Goal: Transaction & Acquisition: Purchase product/service

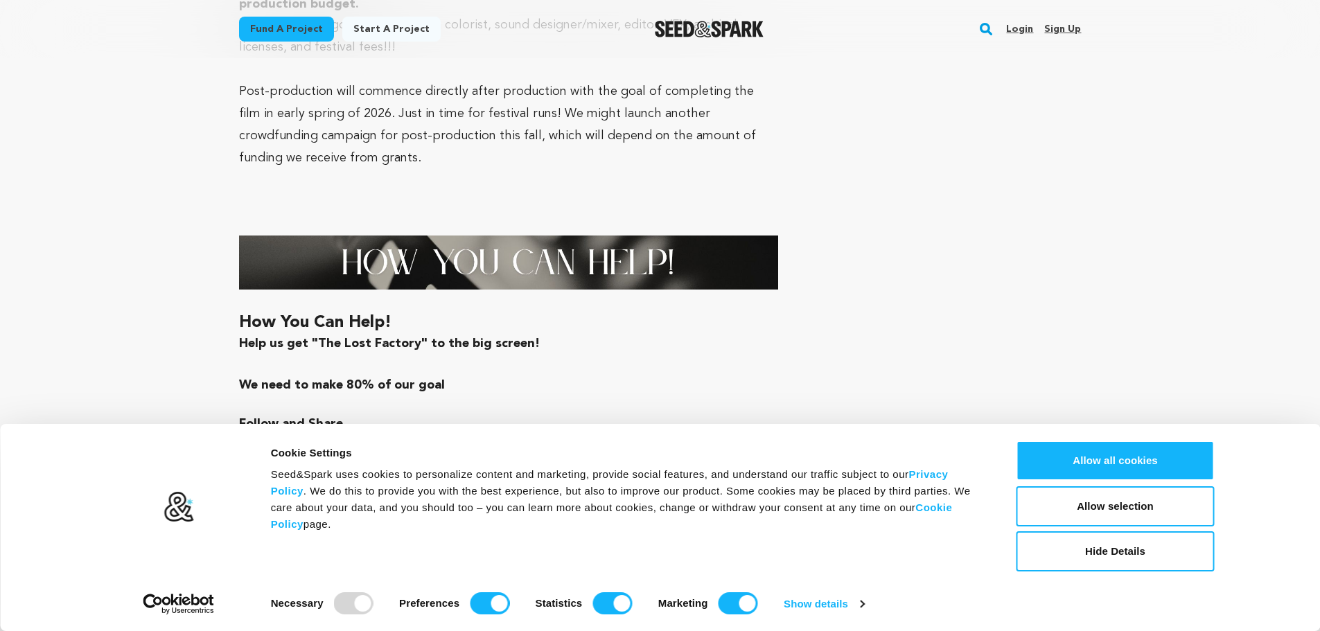
scroll to position [3251, 0]
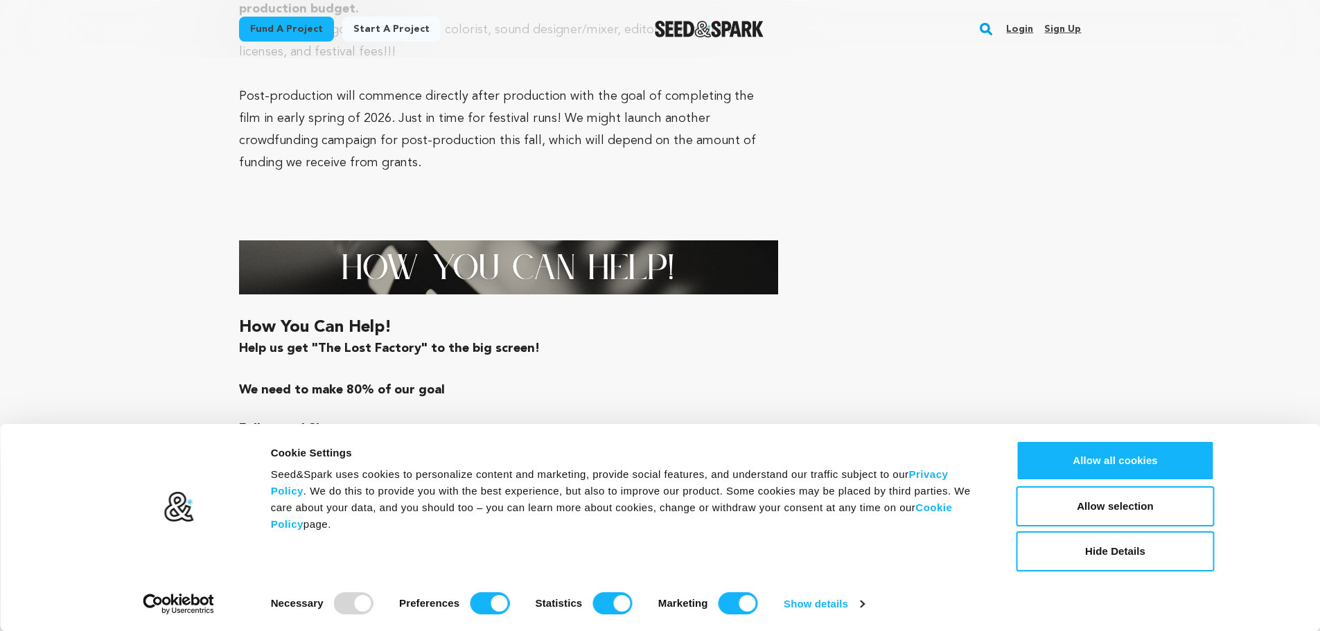
click at [1029, 29] on link "Login" at bounding box center [1019, 29] width 27 height 22
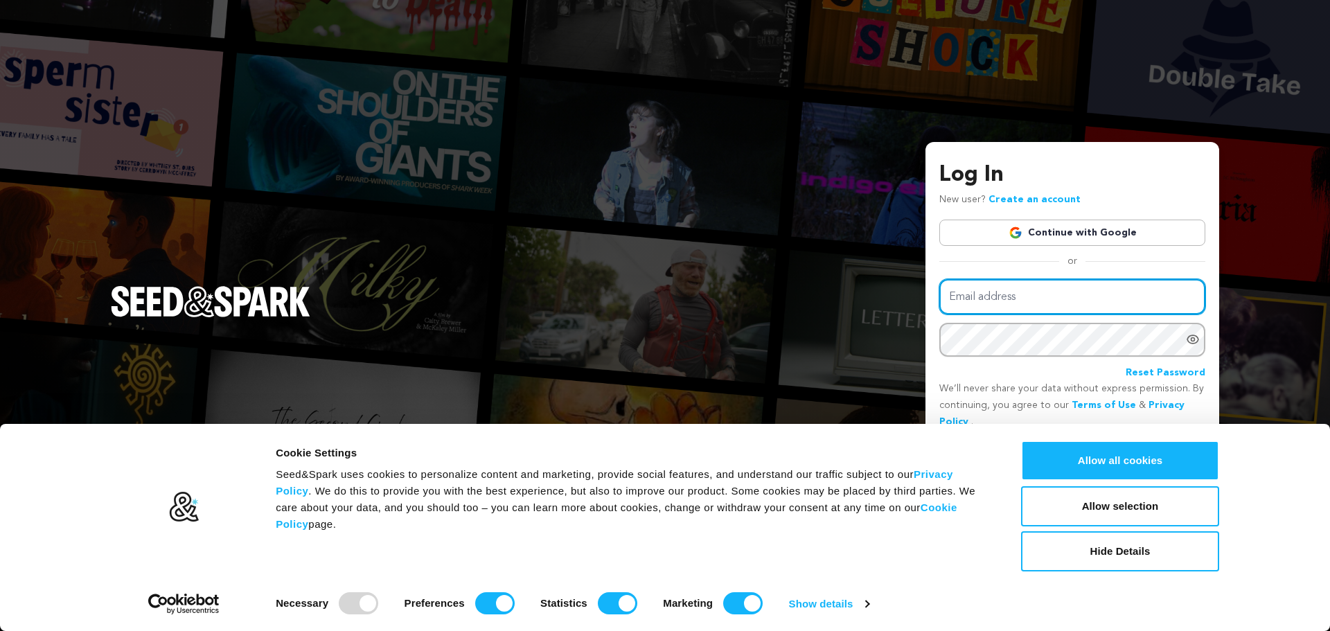
type input "Susan G. Allen"
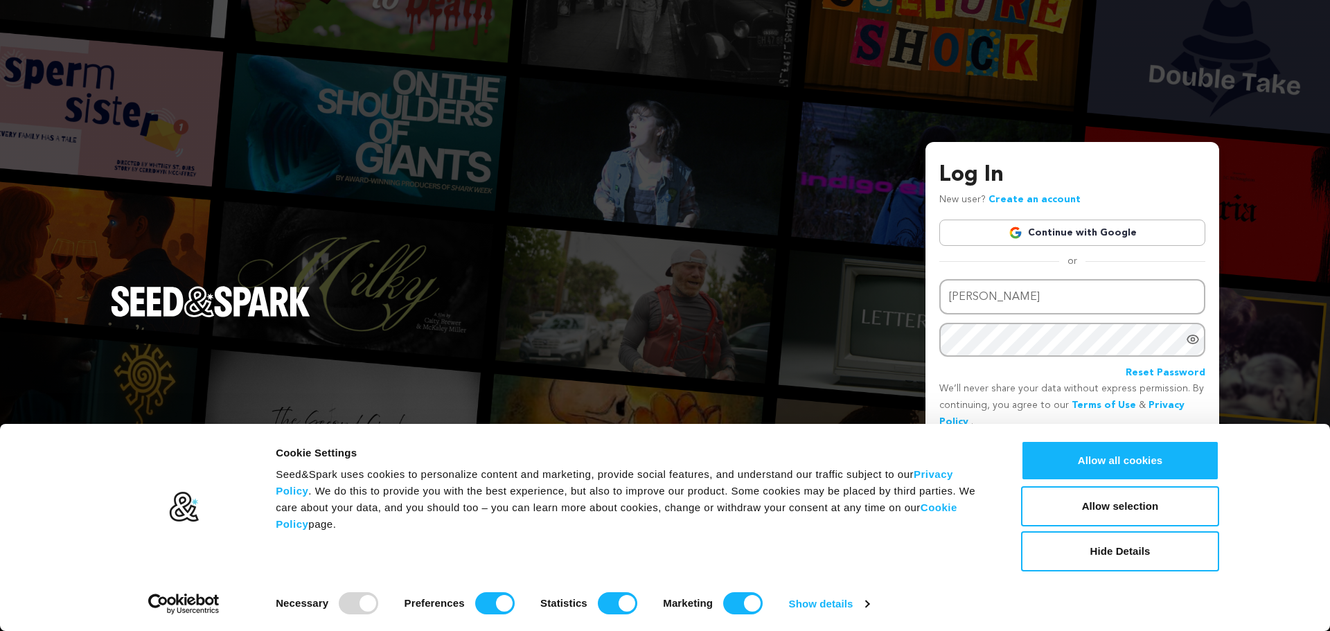
drag, startPoint x: 1329, startPoint y: 334, endPoint x: 1329, endPoint y: 355, distance: 20.8
click at [1329, 355] on div "Log In New user? Create an account Continue with Google or Email address Susan …" at bounding box center [665, 315] width 1330 height 631
click at [1195, 337] on icon "Show password as plain text. Warning: this will display your password on the sc…" at bounding box center [1193, 340] width 14 height 14
click at [1154, 373] on link "Reset Password" at bounding box center [1166, 373] width 80 height 17
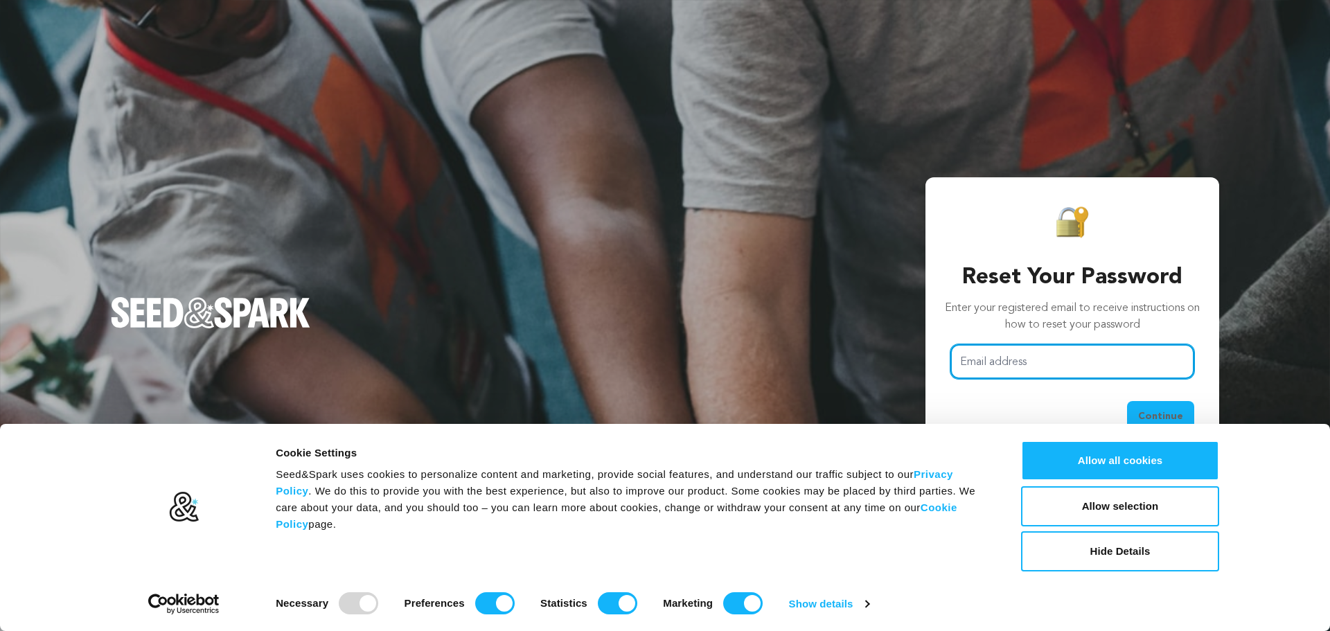
click at [1000, 358] on input "Email address" at bounding box center [1073, 361] width 244 height 35
type input "Susan G. Allen"
click at [1147, 414] on span "Continue" at bounding box center [1160, 416] width 45 height 14
click at [1040, 365] on input "Susan G. Allen" at bounding box center [1073, 361] width 244 height 35
drag, startPoint x: 1040, startPoint y: 365, endPoint x: 956, endPoint y: 361, distance: 83.9
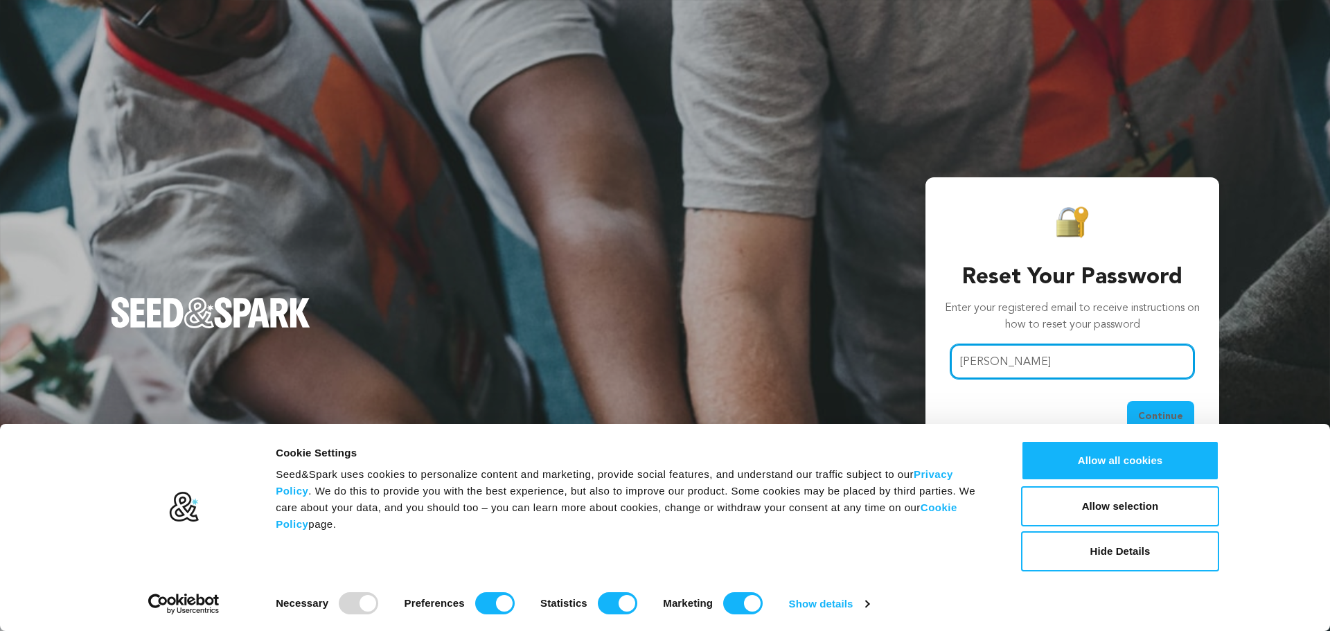
click at [956, 361] on input "Susan G. Allen" at bounding box center [1073, 361] width 244 height 35
type input "sallen6572@yahoo.com"
click at [1152, 412] on span "Continue" at bounding box center [1160, 416] width 45 height 14
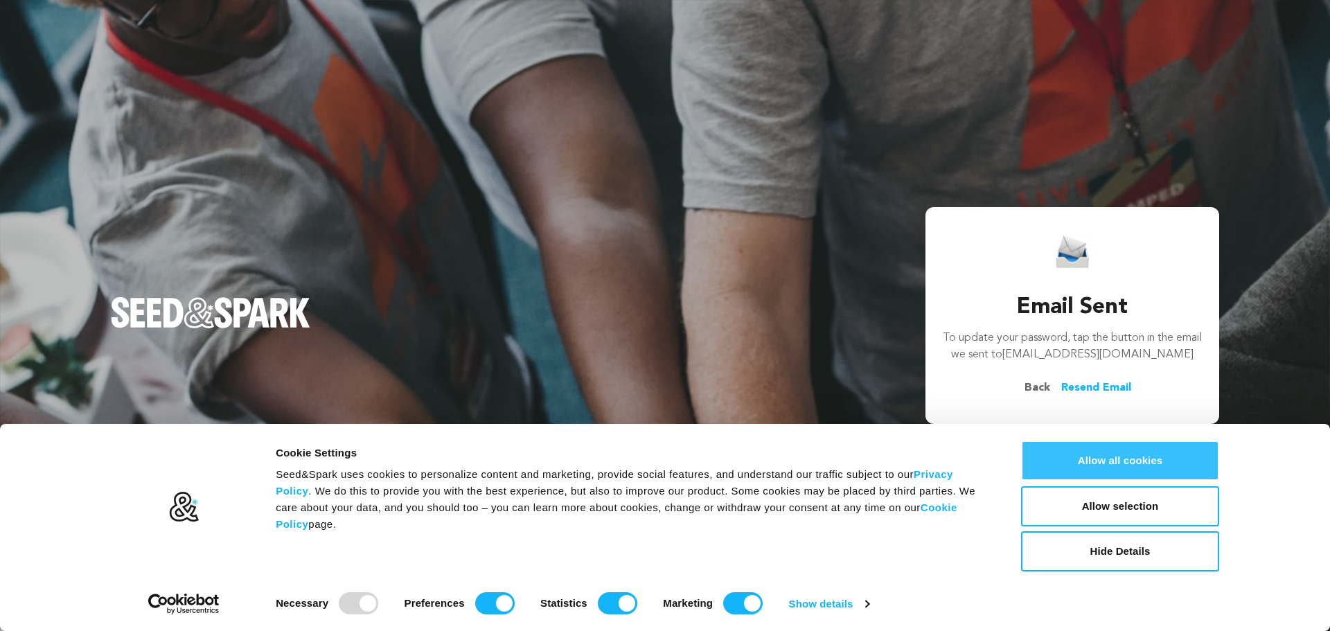
click at [1117, 460] on button "Allow all cookies" at bounding box center [1120, 461] width 198 height 40
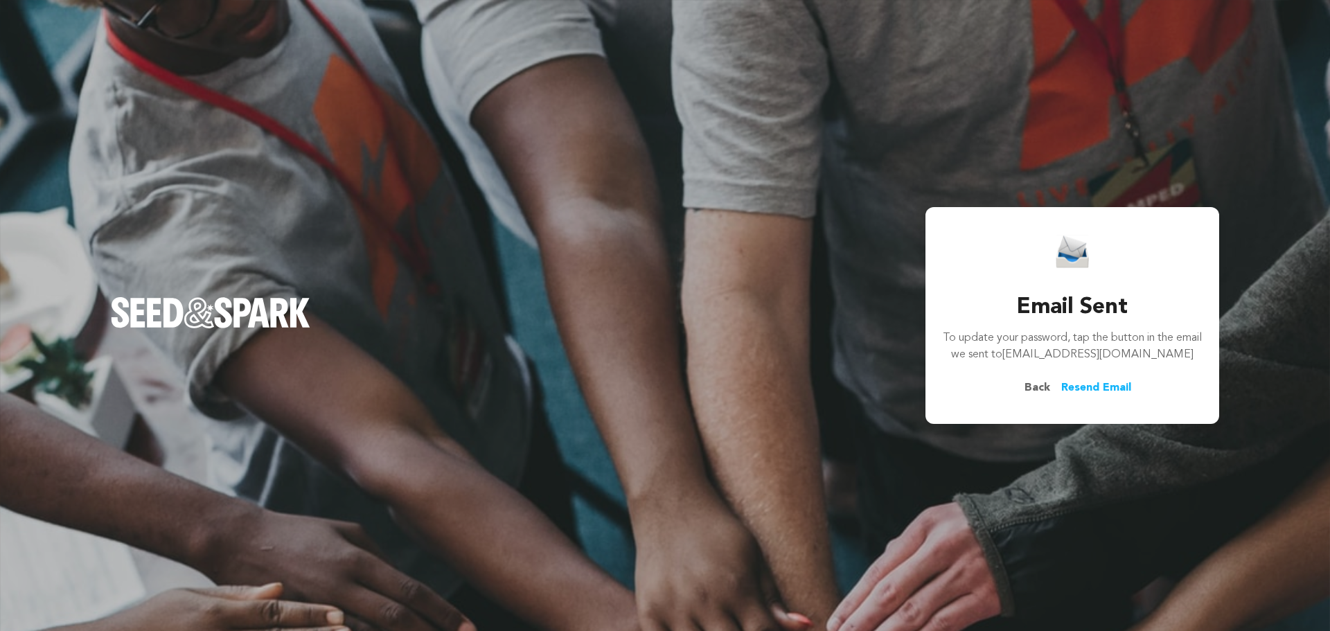
click at [1091, 387] on link "Resend Email" at bounding box center [1096, 388] width 70 height 17
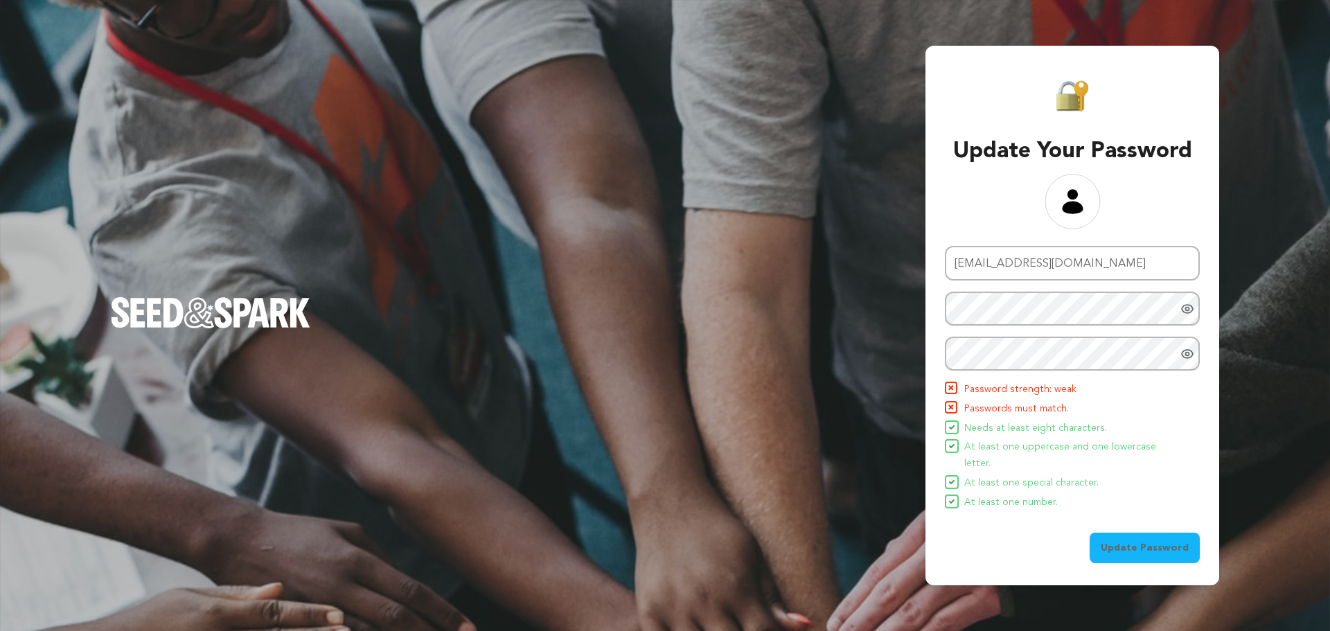
click at [1191, 313] on icon "Show password as plain text. Warning: this will display your password on the sc…" at bounding box center [1187, 309] width 11 height 8
click at [1191, 314] on icon "Hide Password" at bounding box center [1187, 308] width 11 height 10
click at [1132, 541] on span "Update Password" at bounding box center [1145, 548] width 88 height 14
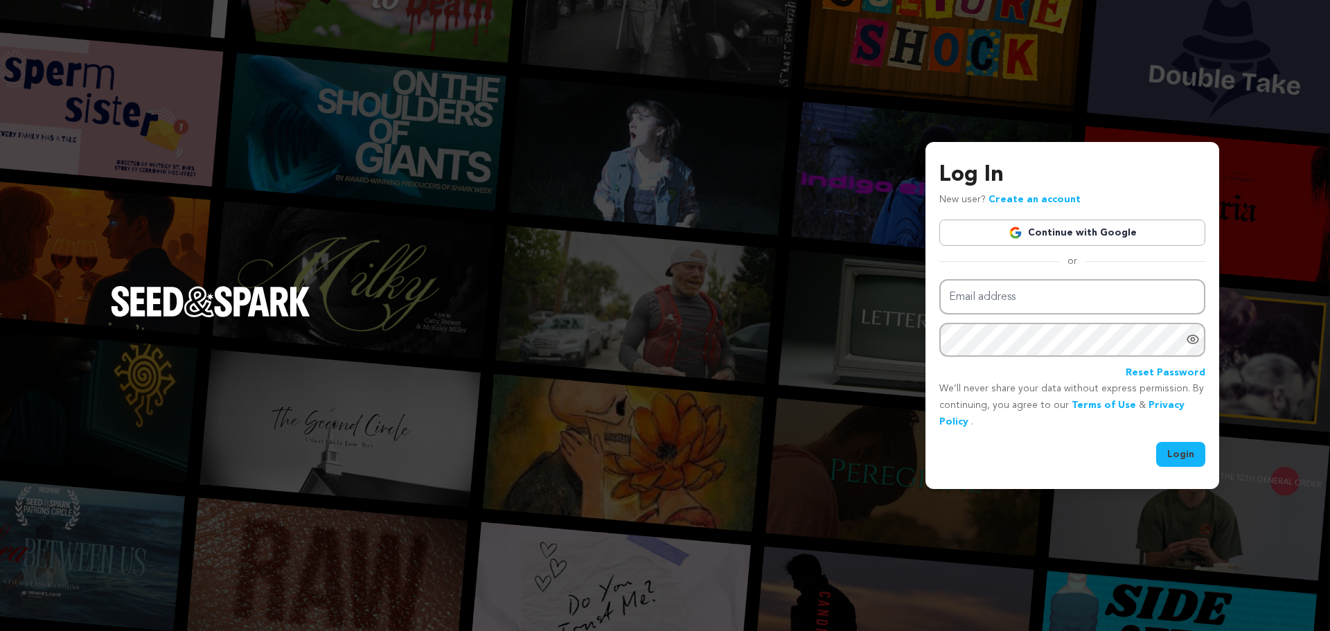
type input "[EMAIL_ADDRESS][DOMAIN_NAME]"
click at [1175, 452] on button "Login" at bounding box center [1180, 454] width 49 height 25
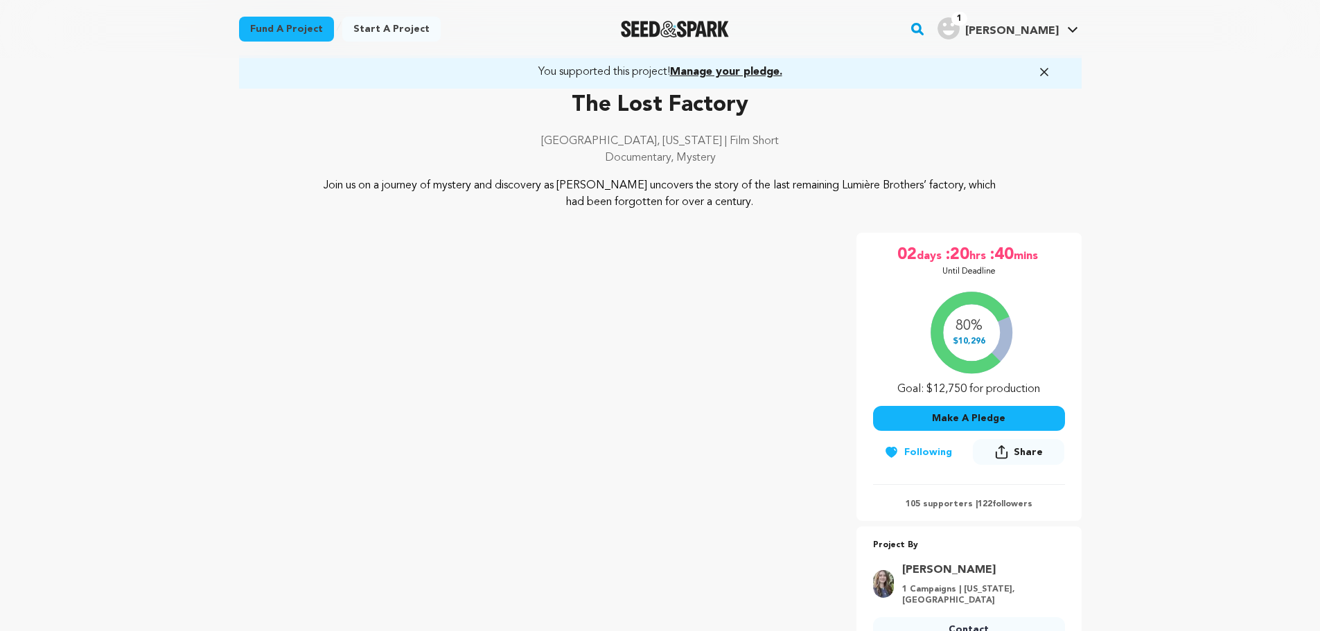
scroll to position [123, 0]
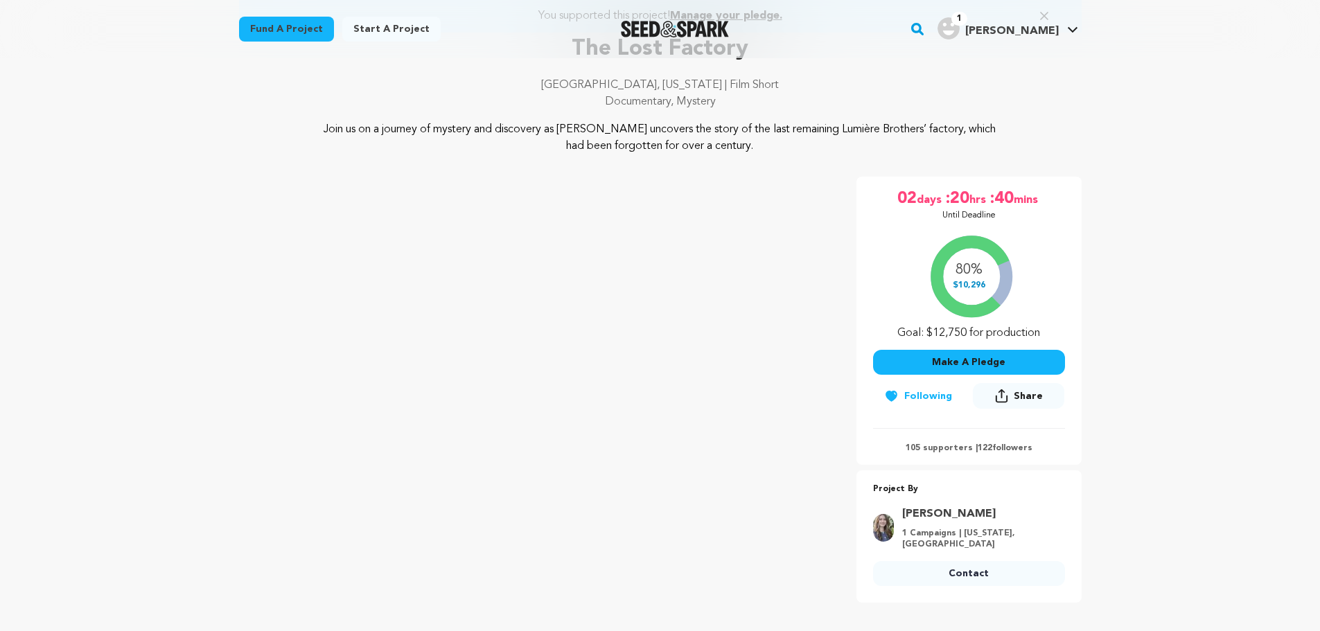
click at [948, 362] on button "Make A Pledge" at bounding box center [969, 362] width 192 height 25
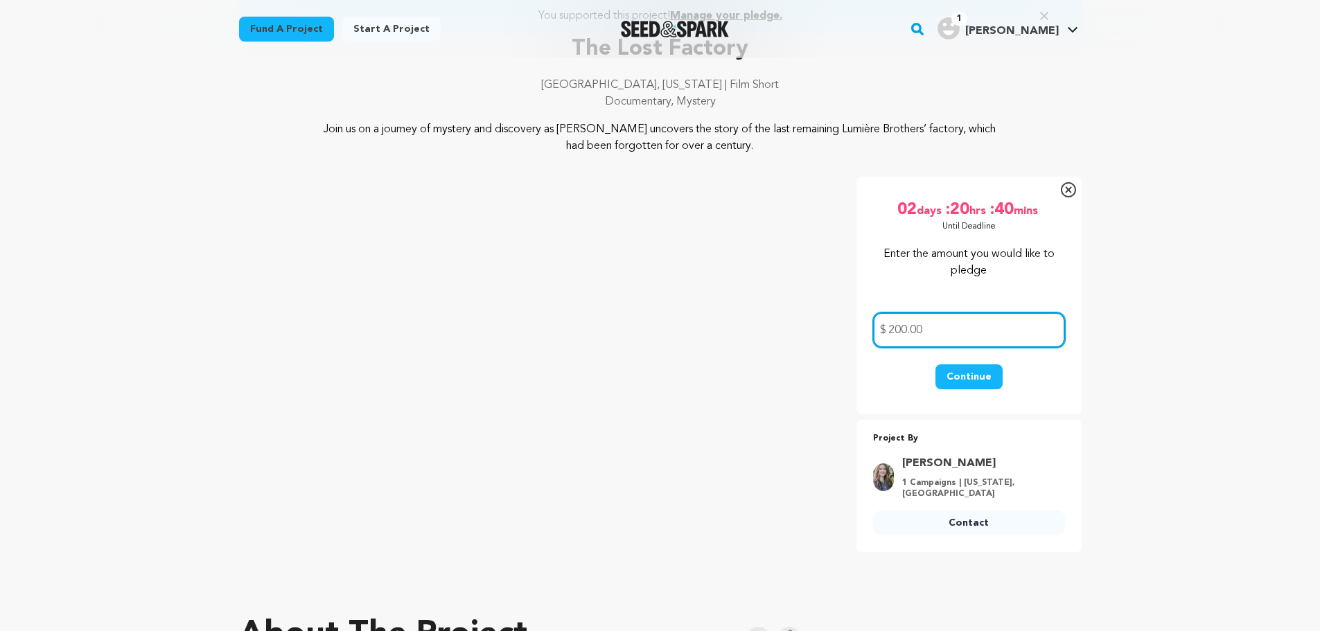
type input "200.00"
click at [973, 373] on button "Continue" at bounding box center [968, 376] width 67 height 25
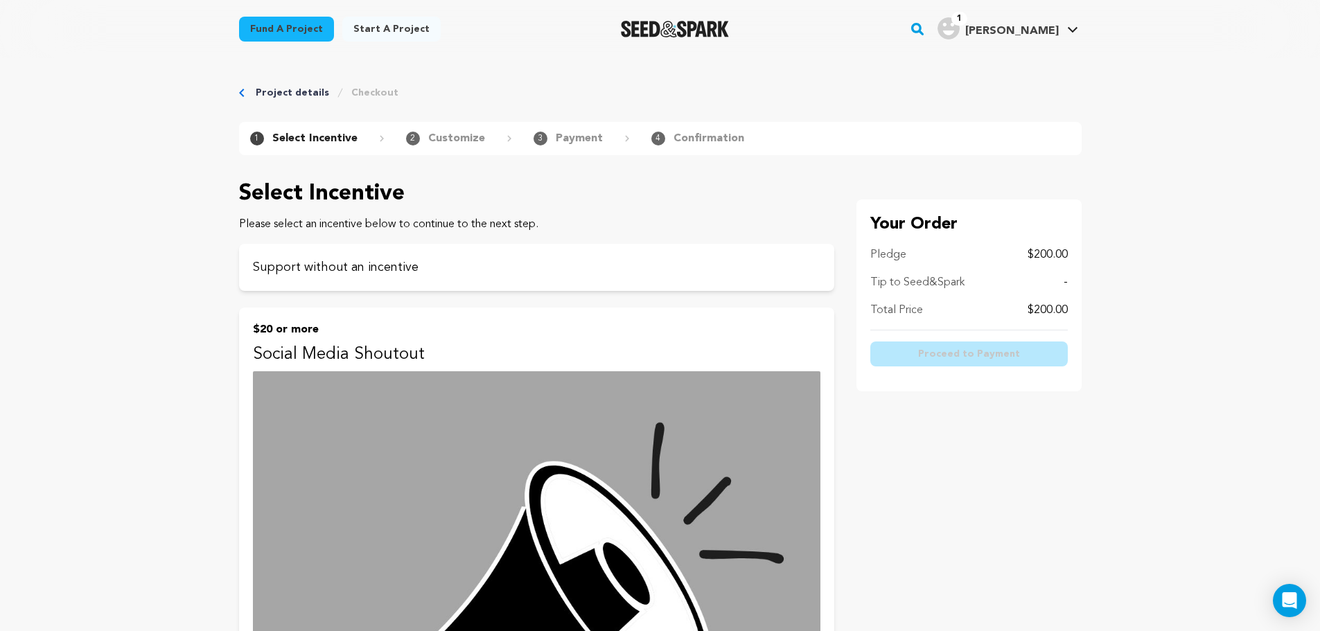
click at [559, 141] on p "Payment" at bounding box center [579, 138] width 47 height 17
click at [414, 136] on span "2" at bounding box center [413, 139] width 14 height 14
click at [698, 143] on p "Confirmation" at bounding box center [708, 138] width 71 height 17
click at [345, 269] on p "Support without an incentive" at bounding box center [536, 267] width 567 height 19
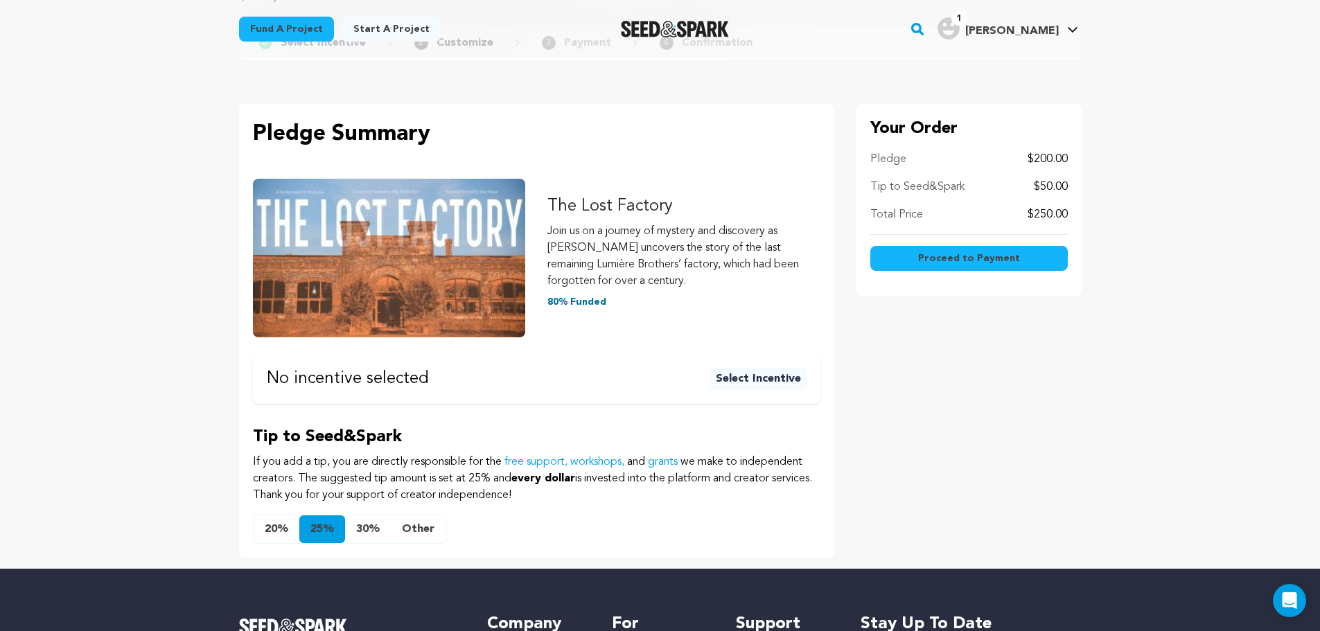
scroll to position [118, 0]
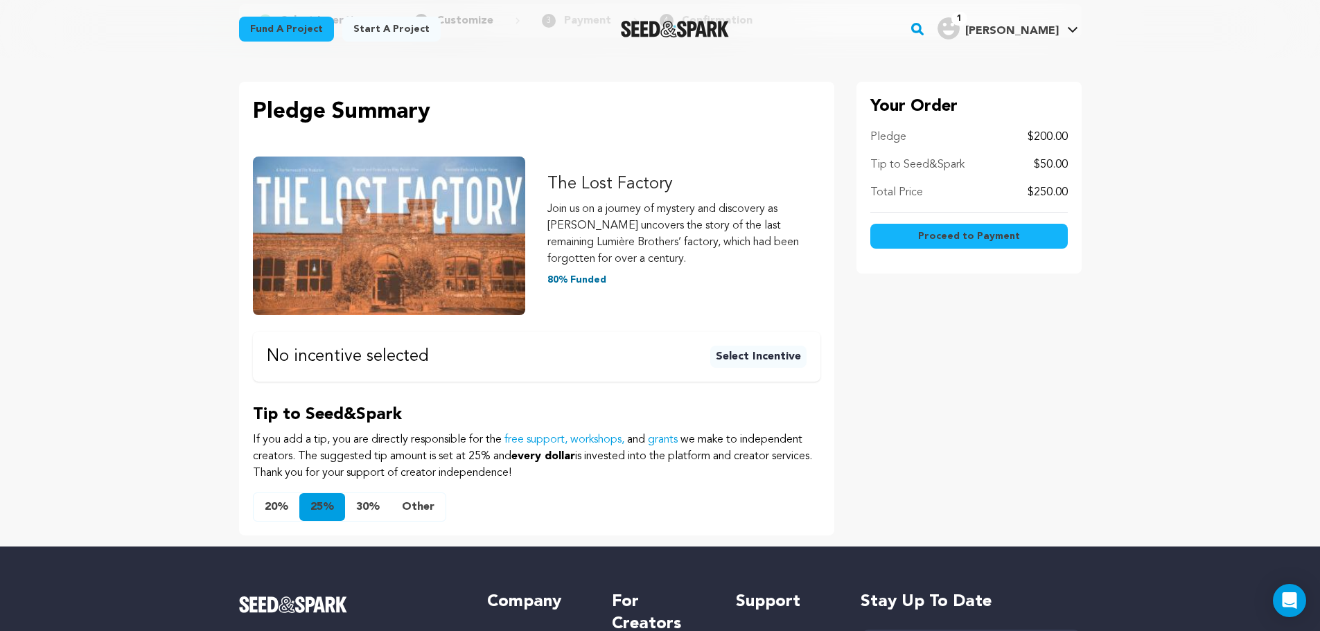
click at [417, 504] on button "Other" at bounding box center [418, 507] width 55 height 28
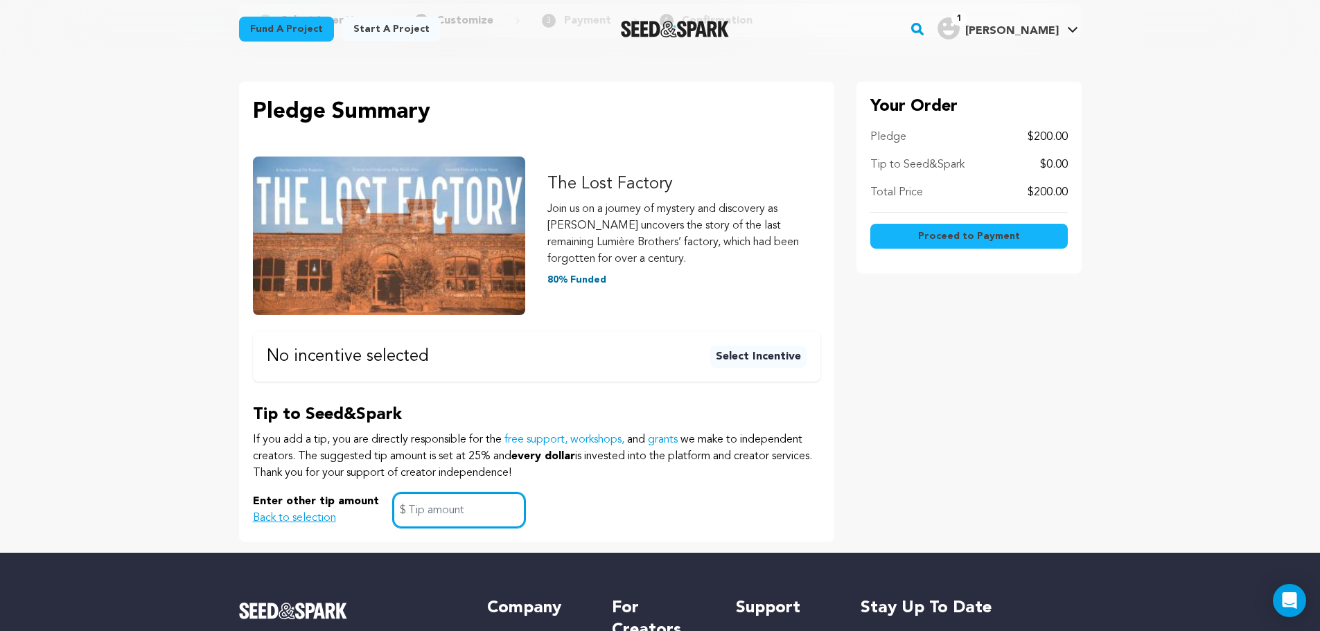
click at [412, 509] on input "text" at bounding box center [459, 510] width 132 height 35
type input "0.00"
click at [280, 522] on button "Back to selection" at bounding box center [294, 518] width 83 height 17
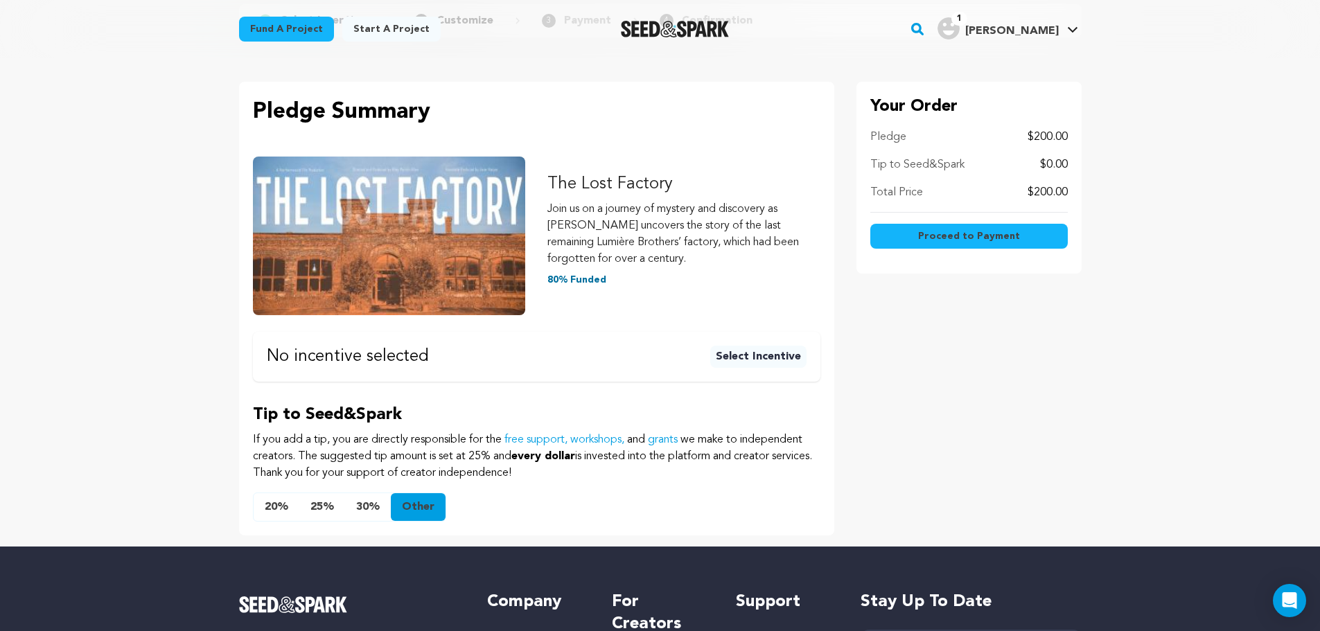
click at [942, 231] on span "Proceed to Payment" at bounding box center [969, 236] width 102 height 14
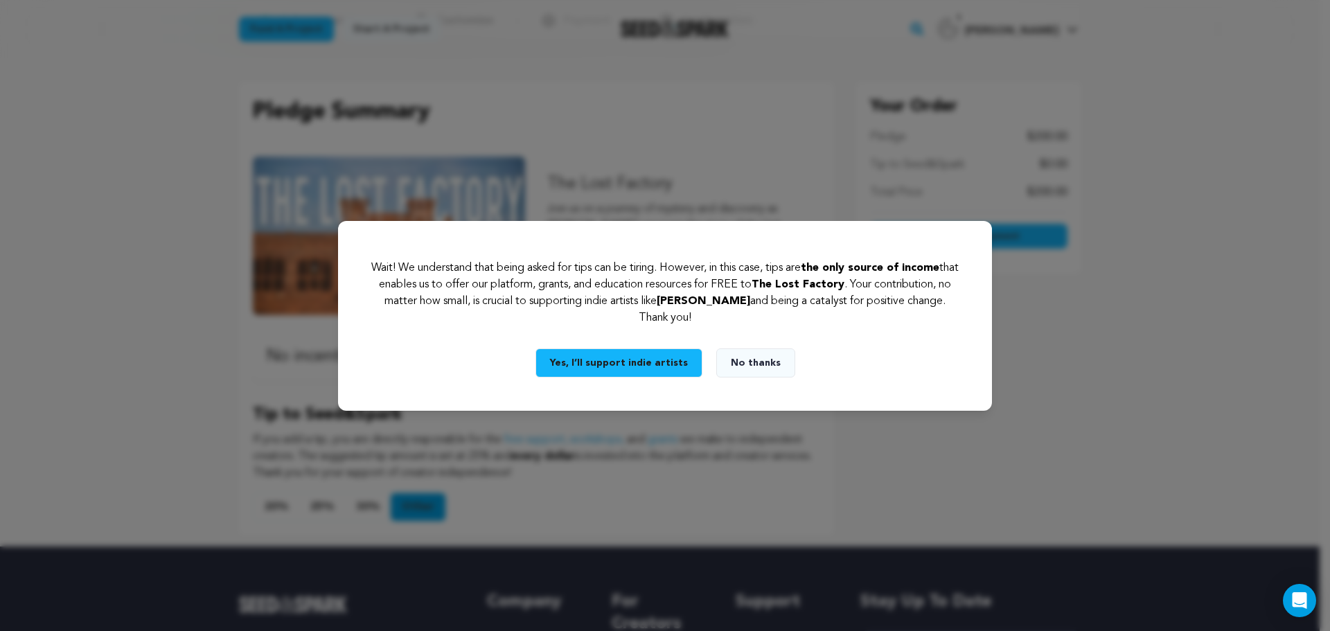
click at [736, 361] on button "No thanks" at bounding box center [755, 362] width 79 height 29
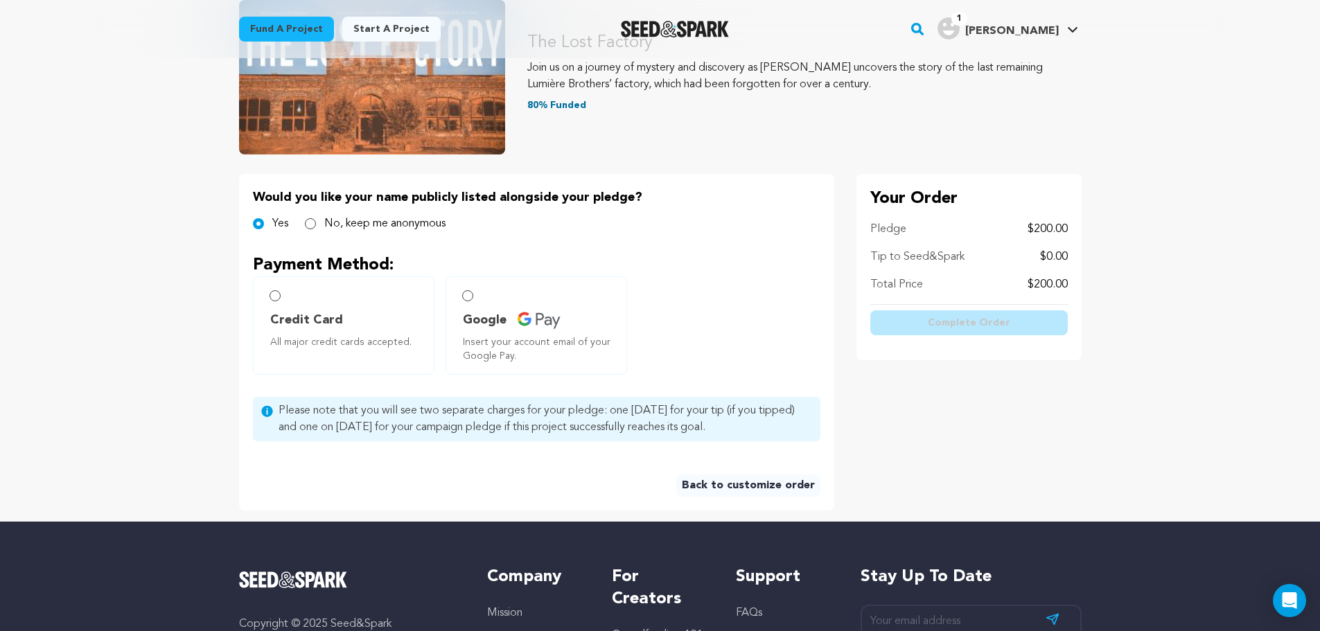
scroll to position [179, 0]
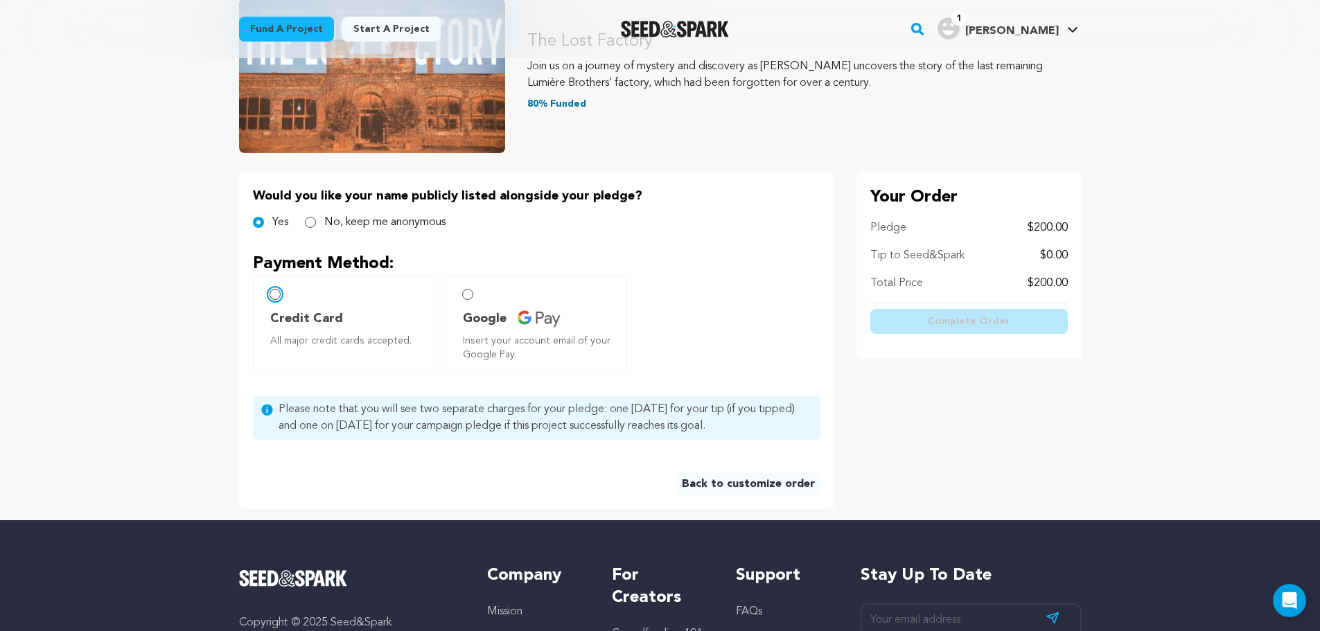
click at [274, 297] on input "Credit Card All major credit cards accepted." at bounding box center [274, 294] width 11 height 11
radio input "false"
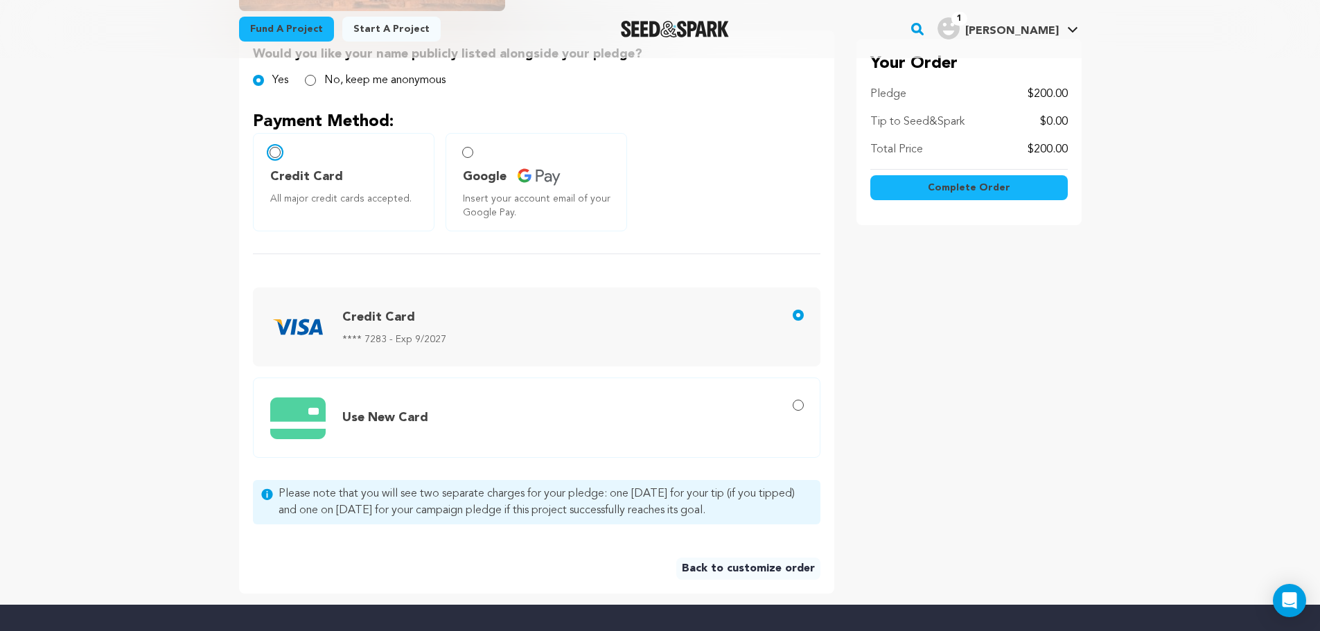
scroll to position [354, 0]
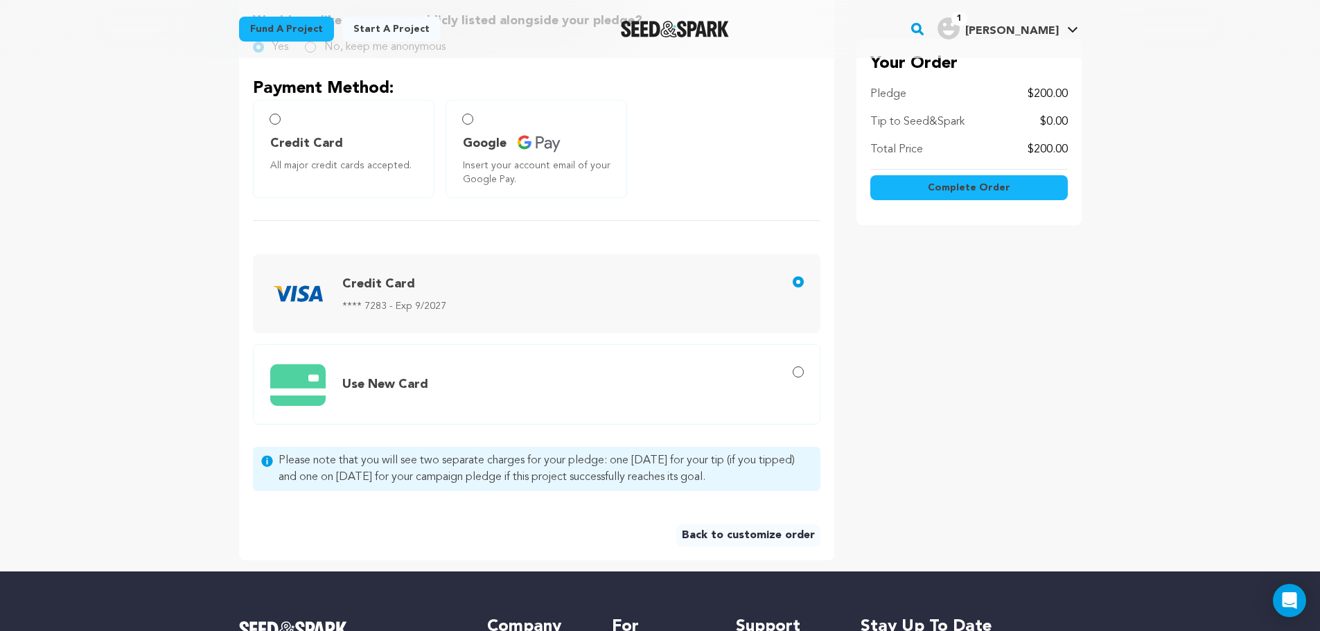
click at [301, 296] on img at bounding box center [297, 293] width 55 height 55
click at [793, 288] on input "Credit Card **** 7283 - Exp 9/2027" at bounding box center [798, 281] width 11 height 11
click at [921, 188] on button "Complete Order" at bounding box center [968, 187] width 197 height 25
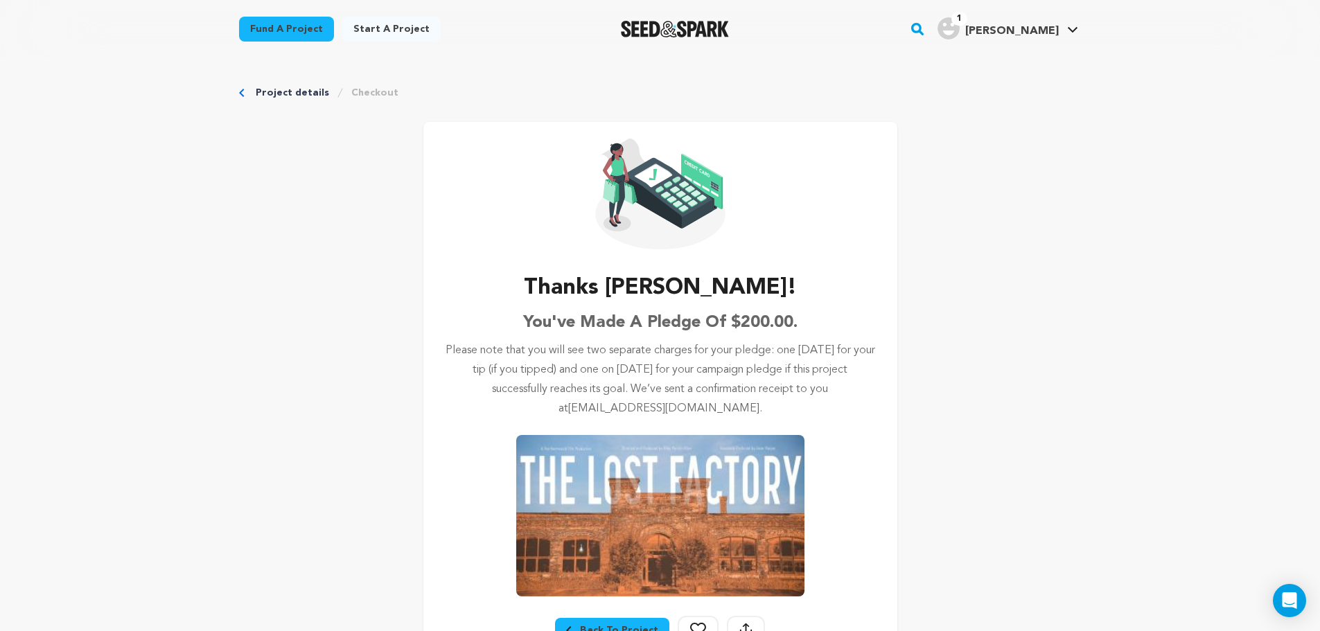
drag, startPoint x: 586, startPoint y: 285, endPoint x: 808, endPoint y: 603, distance: 387.1
click at [808, 603] on div "Thanks [PERSON_NAME]! You've made a pledge of $200.00. Please note that you wil…" at bounding box center [660, 440] width 430 height 336
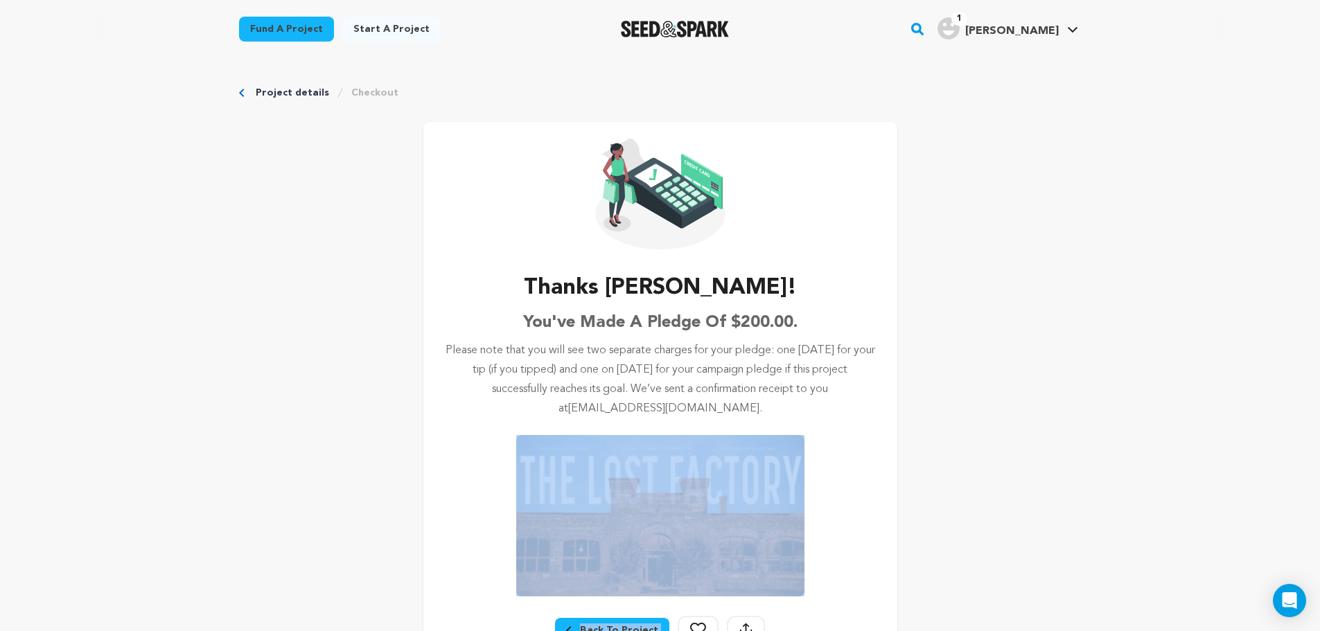
drag, startPoint x: 813, startPoint y: 608, endPoint x: 818, endPoint y: 577, distance: 31.6
click at [814, 601] on div "Thanks [PERSON_NAME]! You've made a pledge of $200.00. Please note that you wil…" at bounding box center [660, 391] width 474 height 539
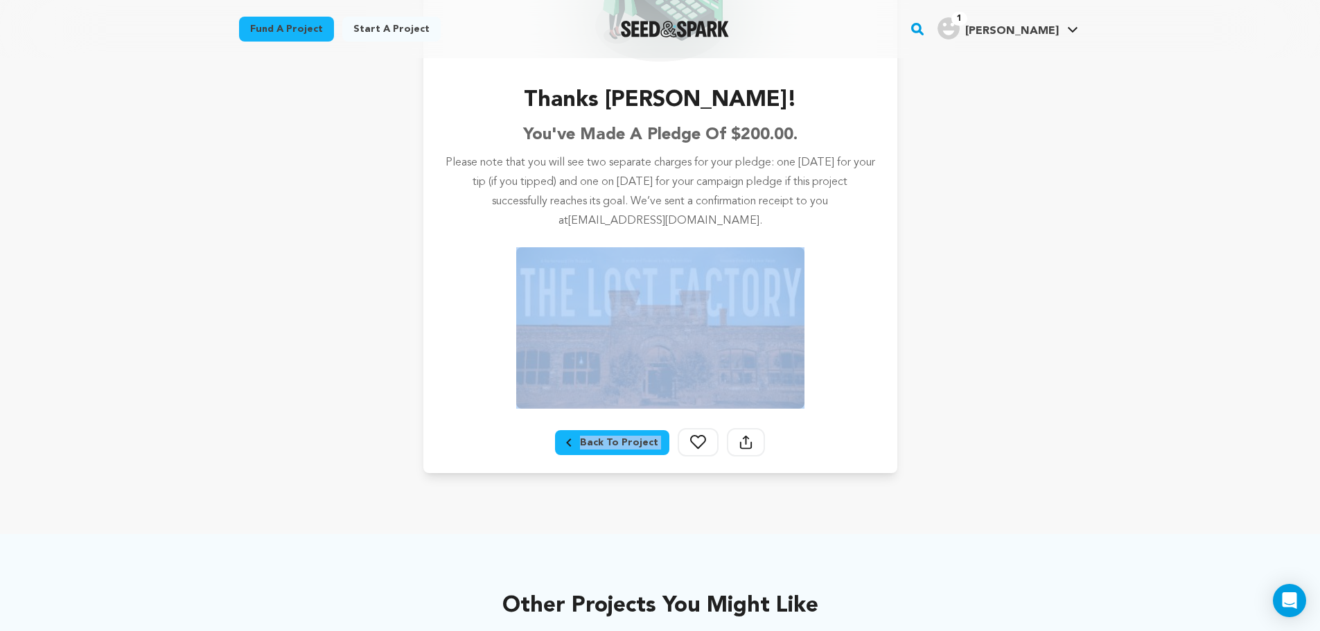
scroll to position [193, 0]
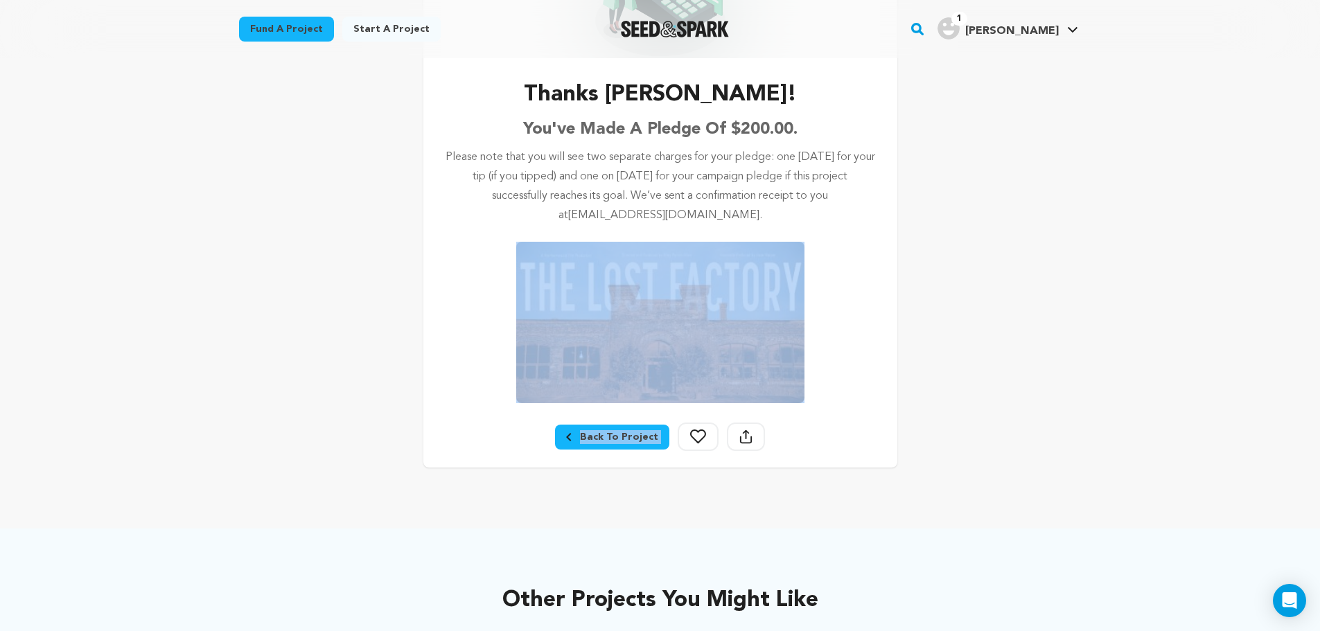
drag, startPoint x: 590, startPoint y: 87, endPoint x: 876, endPoint y: 217, distance: 314.7
click at [876, 217] on div "Thanks [PERSON_NAME]! You've made a pledge of $200.00. Please note that you wil…" at bounding box center [660, 198] width 474 height 539
copy div "Thanks [PERSON_NAME]! You've made a pledge of $200.00. Please note that you wil…"
click at [590, 432] on div "Back To Project" at bounding box center [612, 437] width 92 height 14
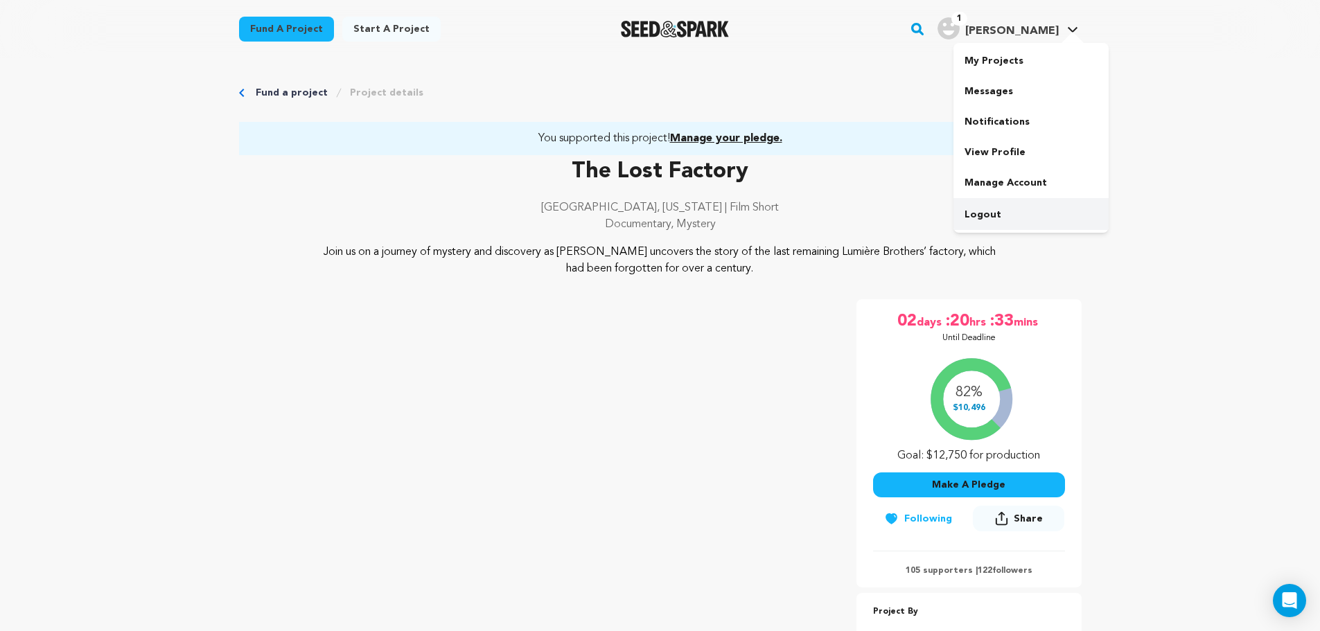
click at [983, 215] on link "Logout" at bounding box center [1030, 215] width 155 height 30
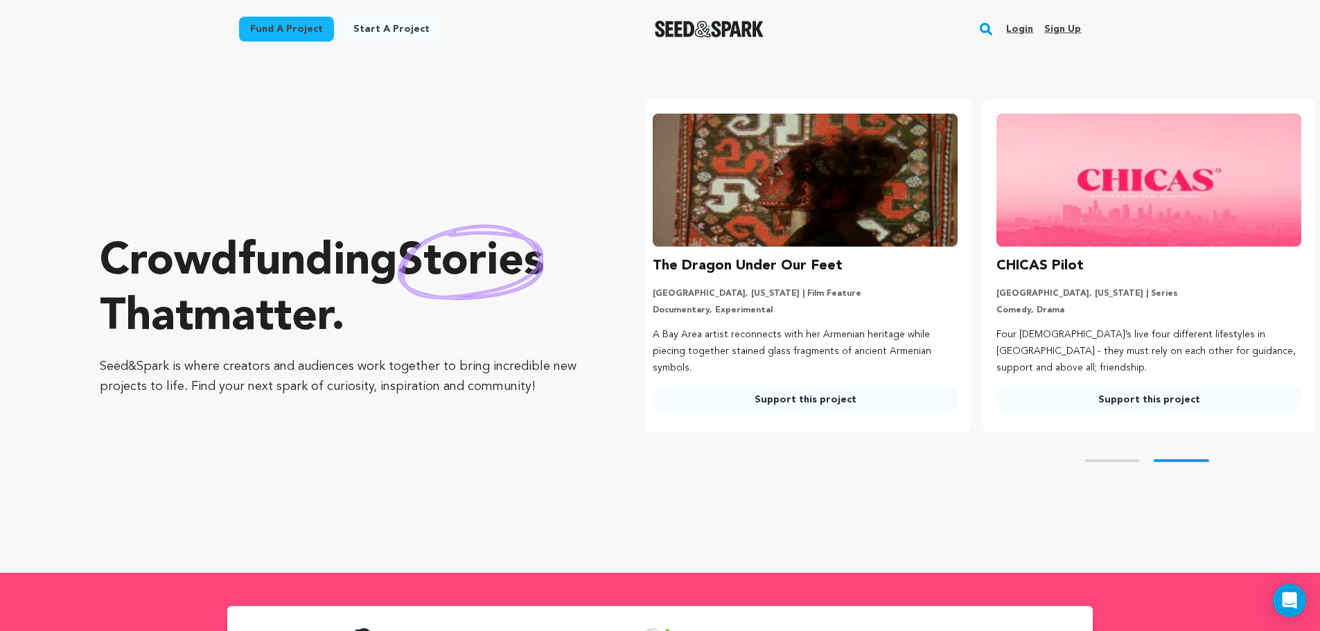
scroll to position [0, 355]
